Goal: Information Seeking & Learning: Learn about a topic

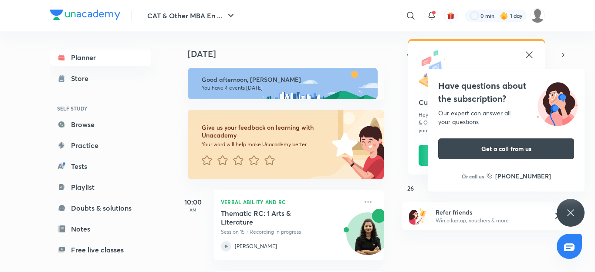
click at [573, 213] on icon at bounding box center [571, 213] width 10 height 10
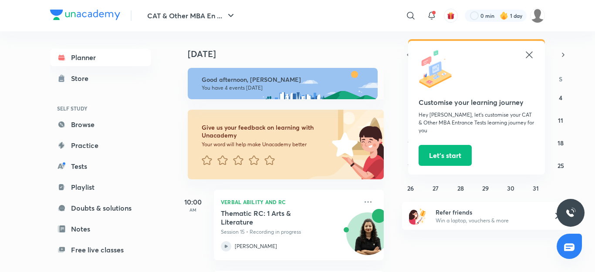
click at [527, 58] on icon at bounding box center [529, 55] width 10 height 10
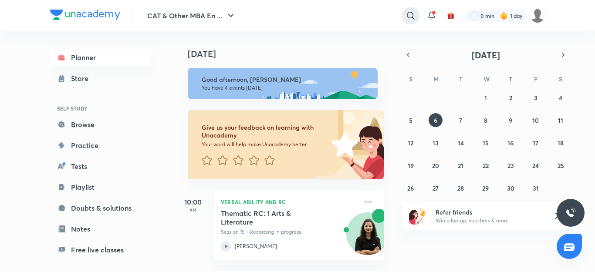
click at [408, 16] on icon at bounding box center [411, 15] width 10 height 10
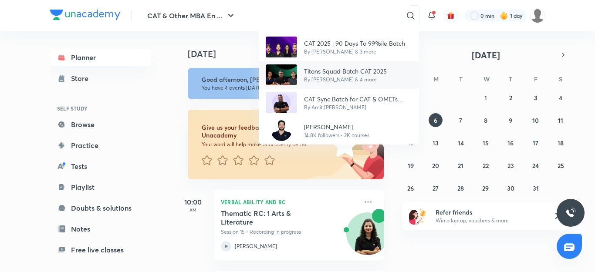
click at [323, 74] on p "Titans Squad Batch CAT 2025" at bounding box center [345, 71] width 83 height 9
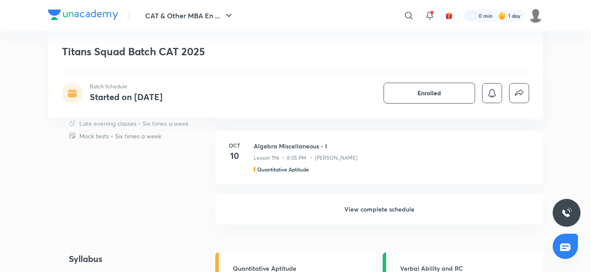
scroll to position [907, 0]
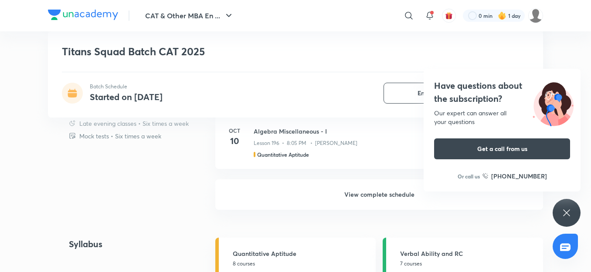
click at [372, 197] on h6 "View complete schedule" at bounding box center [379, 195] width 328 height 31
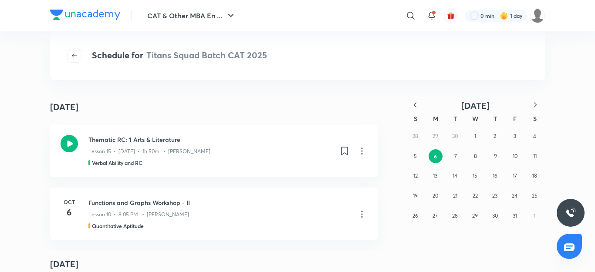
click at [414, 107] on icon "button" at bounding box center [415, 105] width 9 height 9
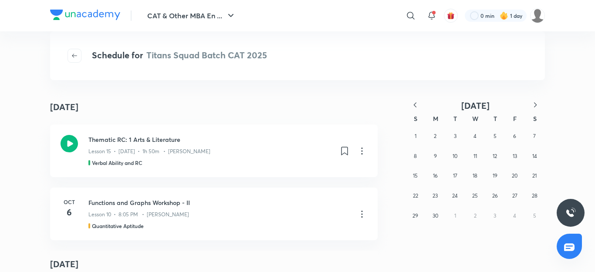
click at [414, 107] on icon "button" at bounding box center [415, 105] width 9 height 9
drag, startPoint x: 540, startPoint y: 111, endPoint x: 536, endPoint y: 105, distance: 7.1
click at [536, 105] on div "[DATE] S M T W T F S 30 31 1 2 3 4 5 6 7 8 9 10 11 12 13 14 15 16 17 18 19 20 2…" at bounding box center [475, 163] width 139 height 126
click at [536, 105] on icon "button" at bounding box center [535, 105] width 9 height 9
click at [436, 156] on abbr "5" at bounding box center [435, 156] width 3 height 7
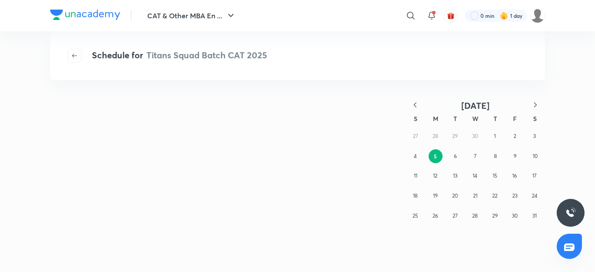
click at [453, 90] on div "Schedule for Titans Squad Batch CAT 2025 [DATE] S M T W T F S 27 28 29 30 1 2 3…" at bounding box center [297, 152] width 495 height 206
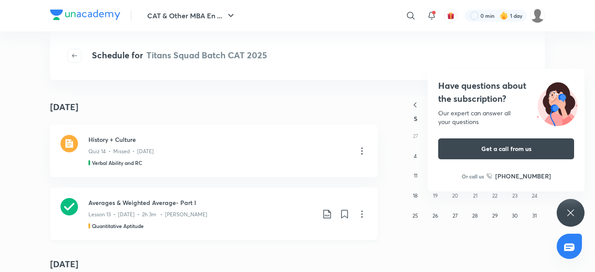
click at [64, 202] on icon at bounding box center [69, 206] width 17 height 17
